Goal: Task Accomplishment & Management: Manage account settings

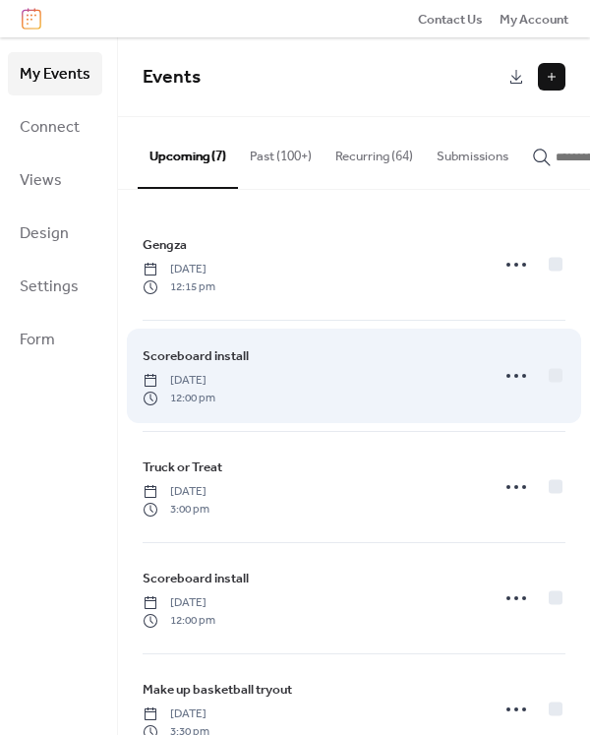
scroll to position [98, 0]
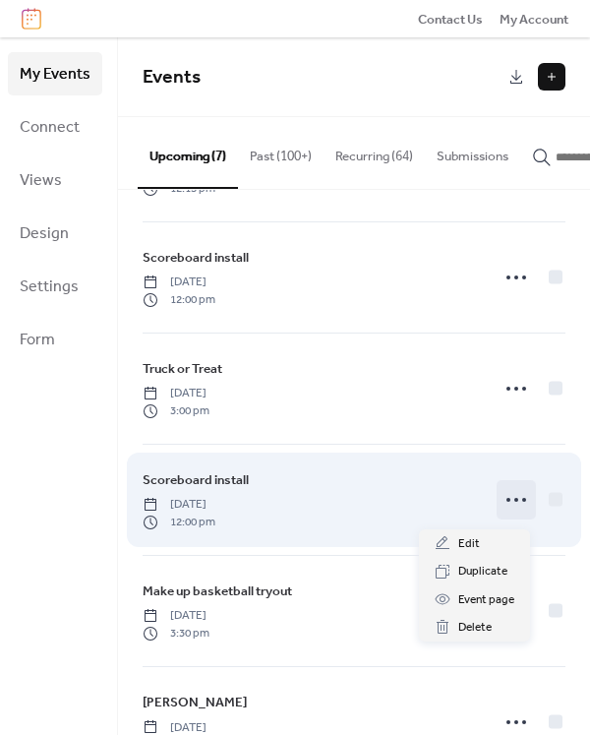
click at [507, 502] on circle at bounding box center [509, 500] width 4 height 4
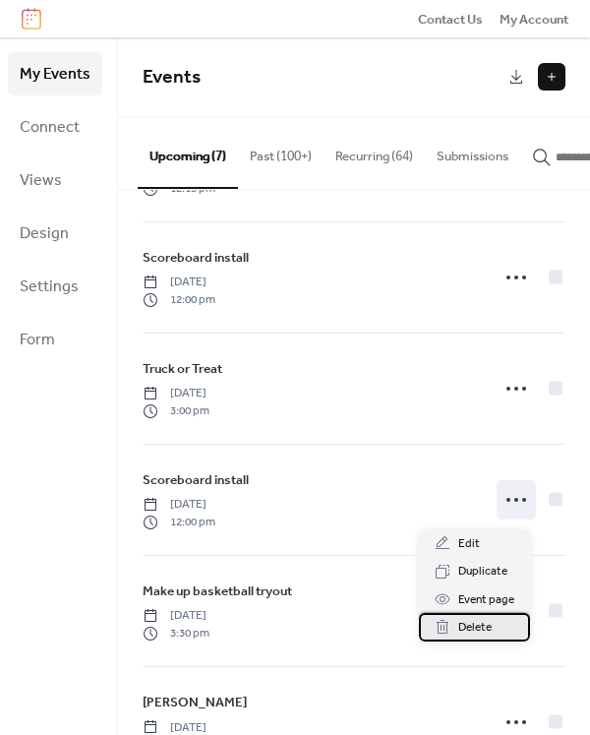
click at [475, 626] on span "Delete" at bounding box center [474, 628] width 33 height 20
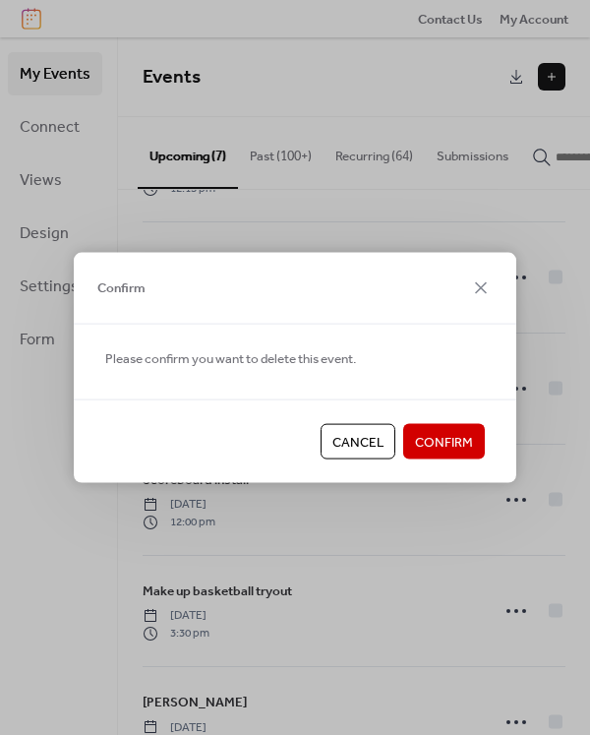
click at [443, 446] on span "Confirm" at bounding box center [444, 443] width 58 height 20
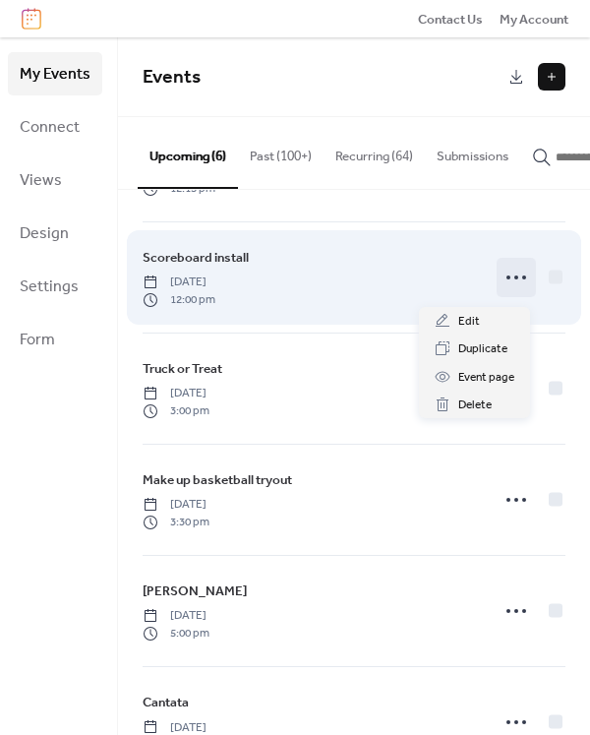
click at [509, 284] on icon at bounding box center [516, 277] width 31 height 31
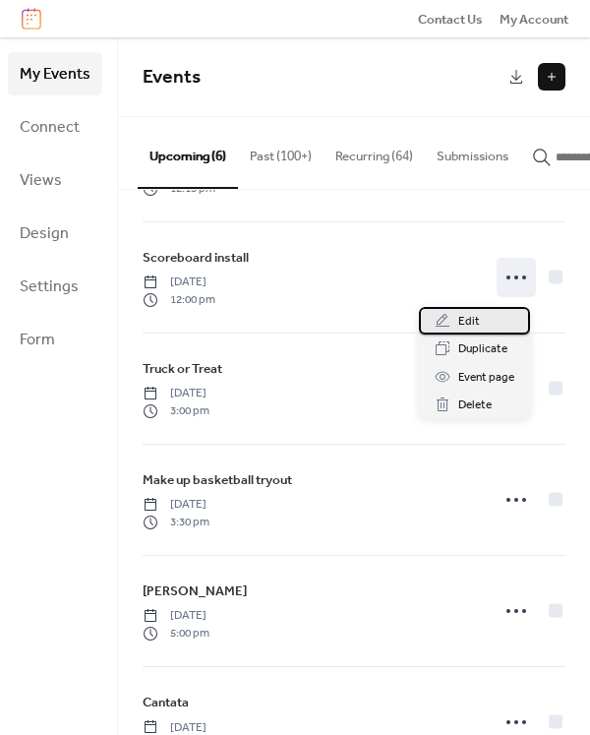
click at [478, 326] on span "Edit" at bounding box center [469, 322] width 22 height 20
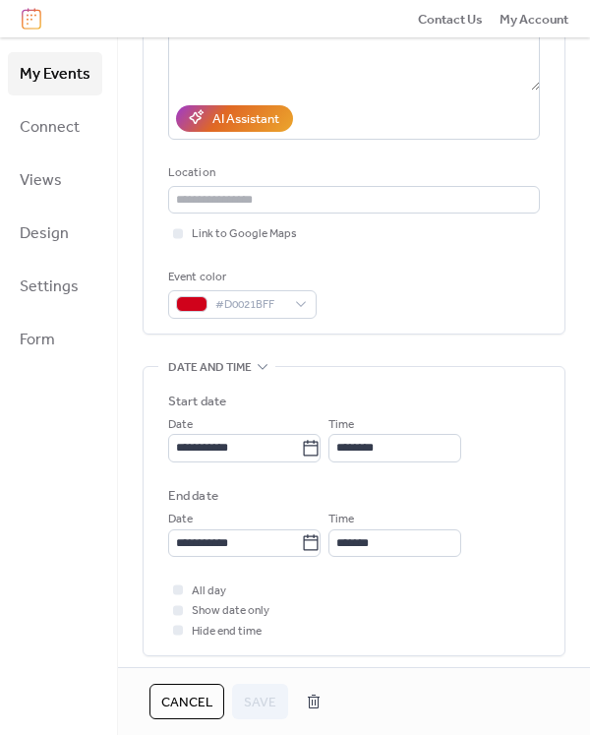
scroll to position [295, 0]
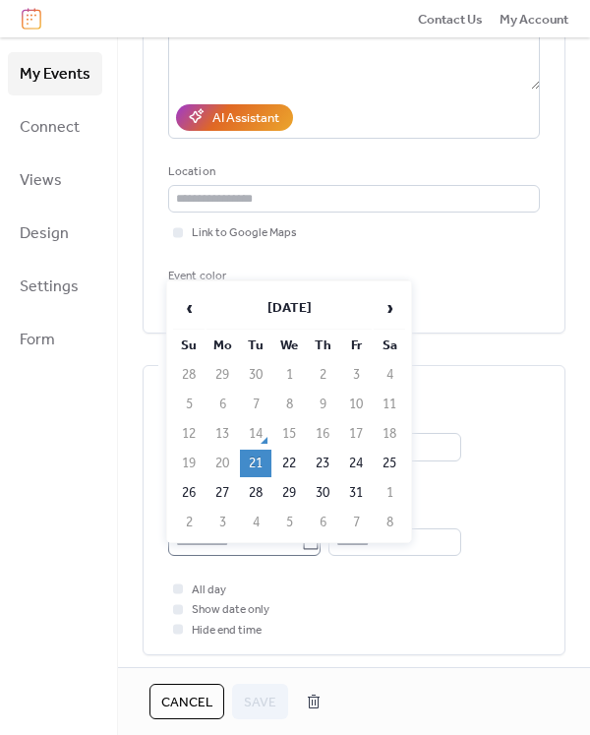
click at [327, 538] on body "**********" at bounding box center [295, 367] width 590 height 735
click at [229, 490] on td "27" at bounding box center [222, 493] width 31 height 28
type input "**********"
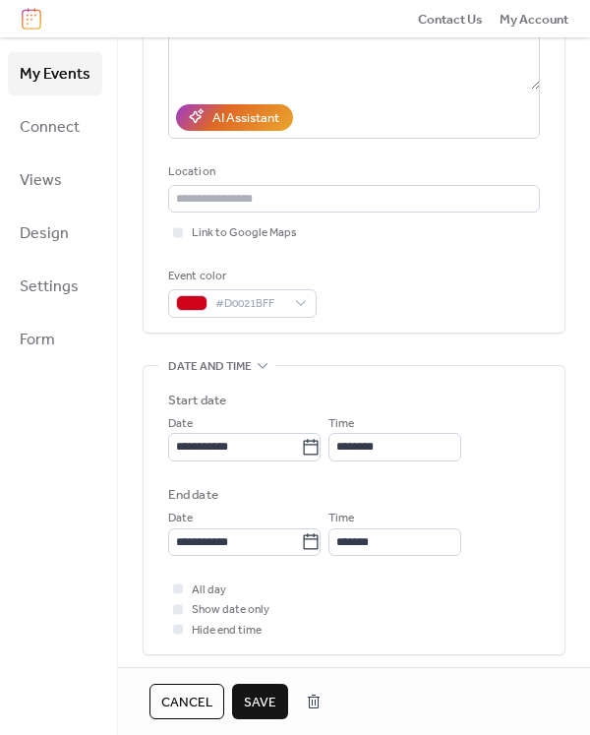
click at [260, 704] on span "Save" at bounding box center [260, 703] width 32 height 20
